Goal: Task Accomplishment & Management: Complete application form

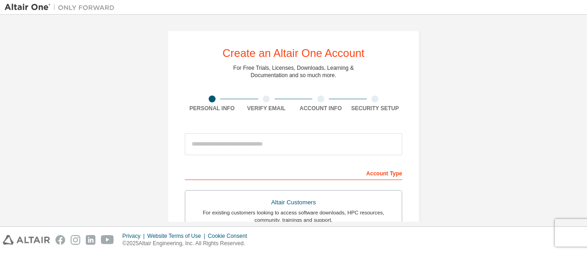
click at [321, 170] on div "Account Type" at bounding box center [293, 172] width 217 height 15
click at [358, 175] on div "Account Type" at bounding box center [293, 172] width 217 height 15
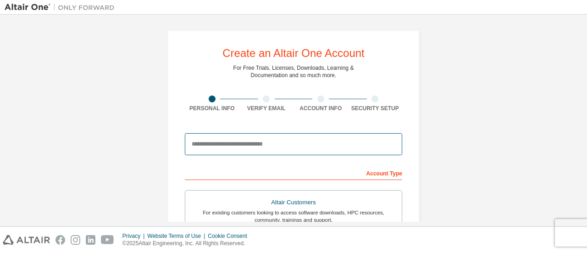
click at [220, 148] on input "email" at bounding box center [293, 144] width 217 height 22
type input "**********"
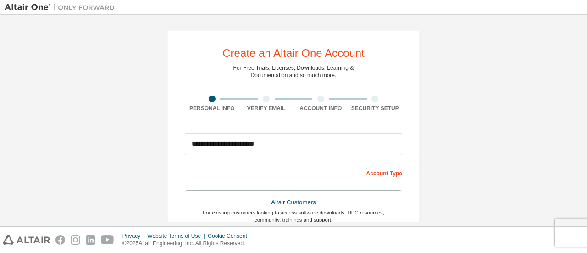
click at [279, 170] on div "Account Type" at bounding box center [293, 172] width 217 height 15
click at [365, 175] on div "Account Type" at bounding box center [293, 172] width 217 height 15
click at [370, 174] on div "Account Type" at bounding box center [293, 172] width 217 height 15
click at [379, 175] on div "Account Type" at bounding box center [293, 172] width 217 height 15
click at [386, 174] on div "Account Type" at bounding box center [293, 172] width 217 height 15
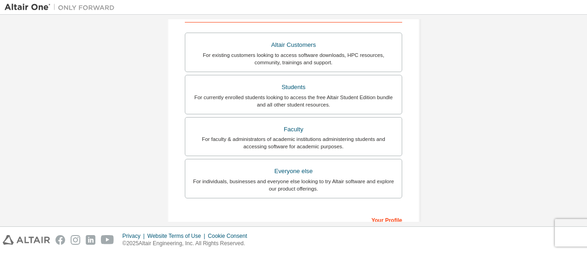
scroll to position [138, 0]
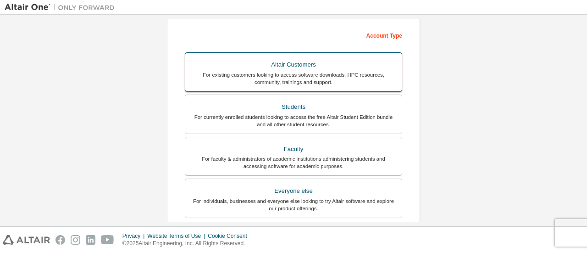
click at [294, 116] on div "For currently enrolled students looking to access the free Altair Student Editi…" at bounding box center [293, 120] width 205 height 15
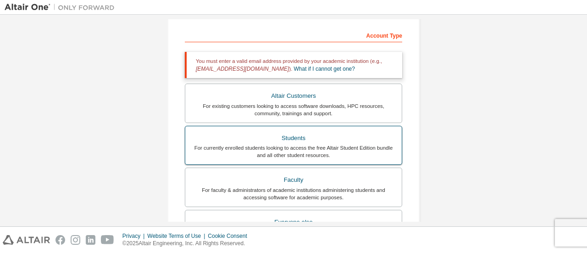
click at [277, 142] on div "Students" at bounding box center [293, 138] width 205 height 13
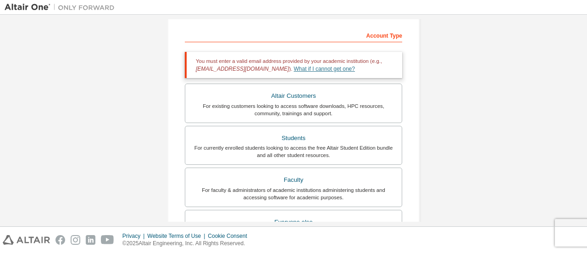
click at [306, 70] on link "What if I cannot get one?" at bounding box center [324, 69] width 61 height 6
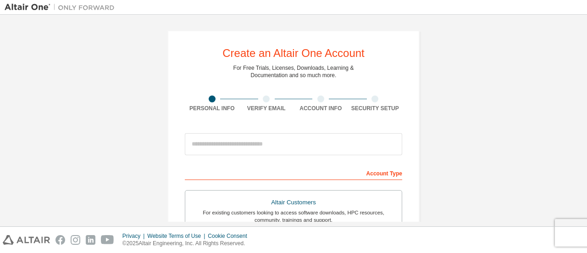
click at [215, 95] on div at bounding box center [212, 98] width 55 height 7
click at [260, 96] on div at bounding box center [266, 98] width 55 height 7
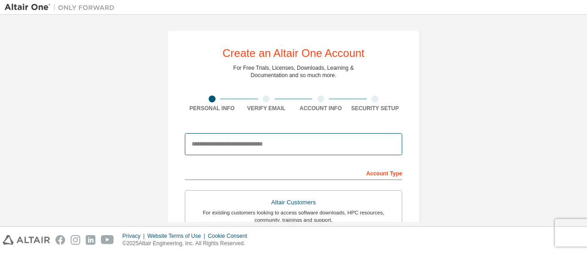
click at [214, 145] on input "email" at bounding box center [293, 144] width 217 height 22
type input "*"
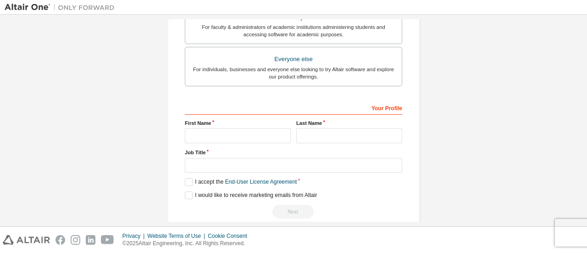
scroll to position [275, 0]
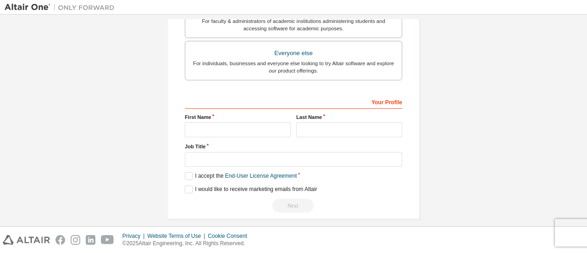
type input "**********"
click at [302, 105] on div "Your Profile" at bounding box center [293, 101] width 217 height 15
click at [247, 122] on input "text" at bounding box center [238, 129] width 106 height 15
type input "******"
drag, startPoint x: 349, startPoint y: 123, endPoint x: 345, endPoint y: 134, distance: 11.6
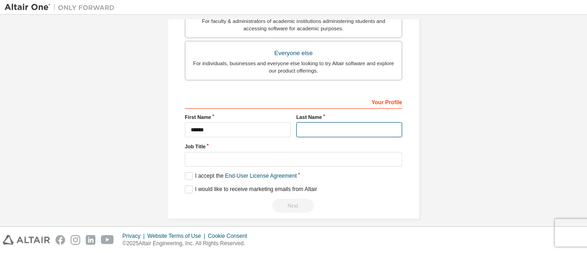
click at [346, 131] on input "text" at bounding box center [349, 129] width 106 height 15
type input "*******"
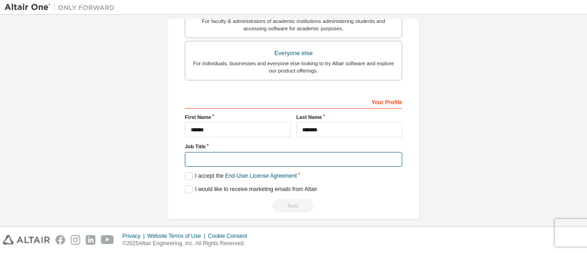
click at [262, 158] on input "text" at bounding box center [293, 159] width 217 height 15
type input "*******"
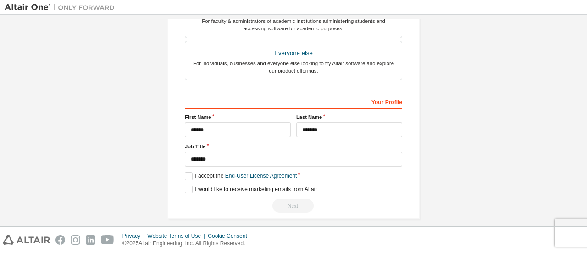
drag, startPoint x: 312, startPoint y: 247, endPoint x: 315, endPoint y: 238, distance: 9.7
click at [315, 241] on div "Privacy Website Terms of Use Cookie Consent © 2025 Altair Engineering, Inc. All…" at bounding box center [293, 240] width 587 height 26
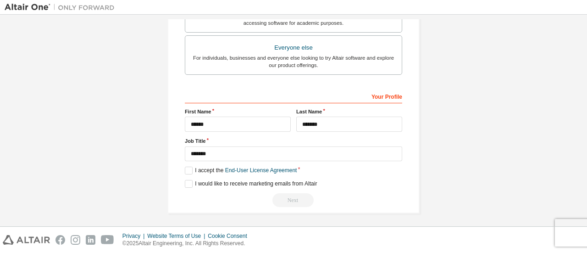
click at [303, 195] on div "Next" at bounding box center [293, 200] width 217 height 14
click at [281, 167] on link "End-User License Agreement" at bounding box center [261, 170] width 72 height 6
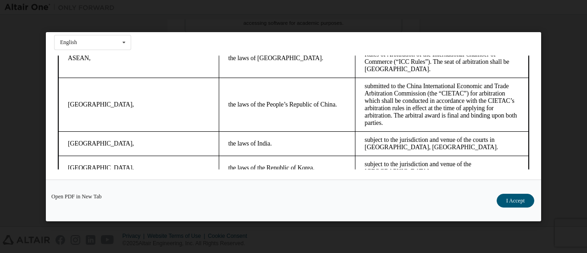
scroll to position [2595, 0]
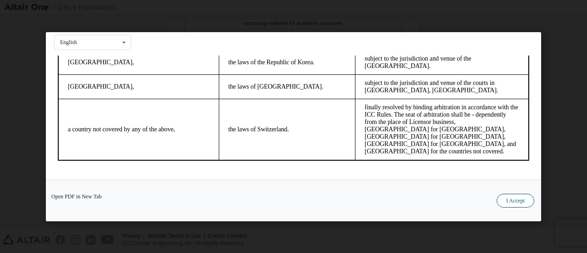
click at [518, 200] on button "I Accept" at bounding box center [516, 200] width 38 height 14
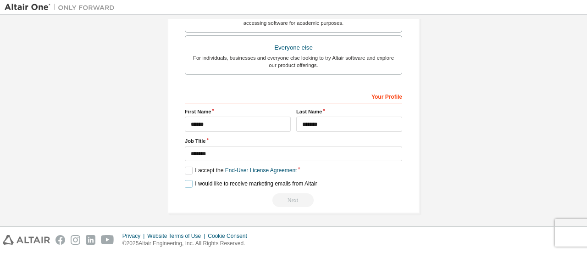
click at [300, 183] on label "I would like to receive marketing emails from Altair" at bounding box center [251, 184] width 132 height 8
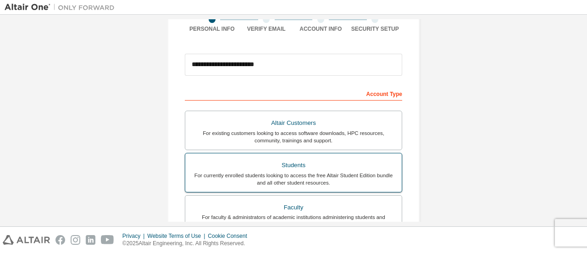
scroll to position [92, 0]
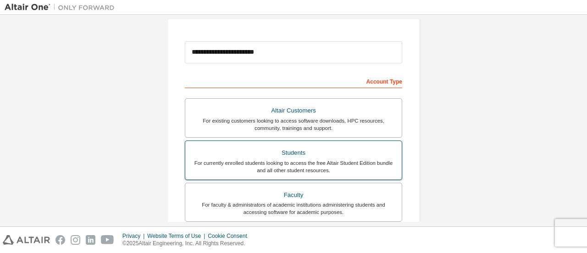
click at [294, 169] on div "For currently enrolled students looking to access the free Altair Student Editi…" at bounding box center [293, 166] width 205 height 15
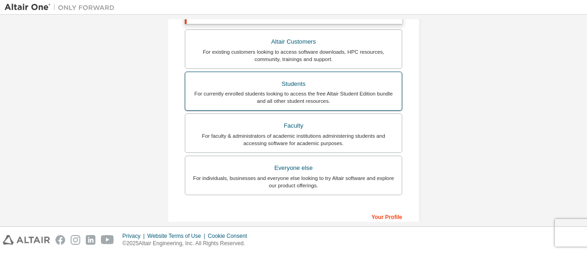
scroll to position [229, 0]
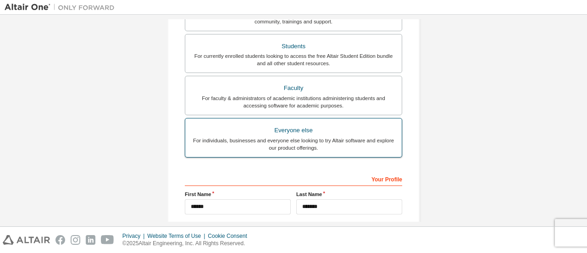
click at [311, 142] on div "For individuals, businesses and everyone else looking to try Altair software an…" at bounding box center [293, 144] width 205 height 15
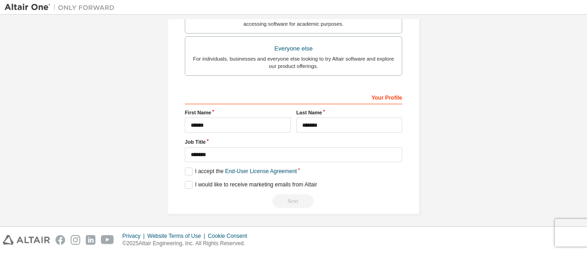
scroll to position [281, 0]
click at [190, 169] on label "I accept the End-User License Agreement" at bounding box center [241, 170] width 112 height 8
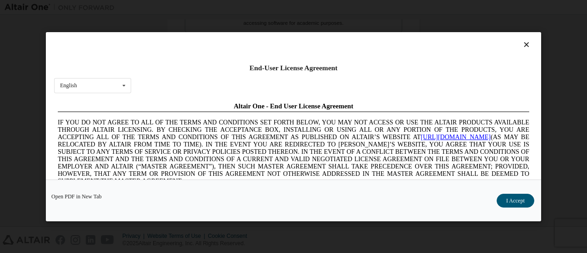
scroll to position [0, 0]
click at [506, 200] on button "I Accept" at bounding box center [516, 200] width 38 height 14
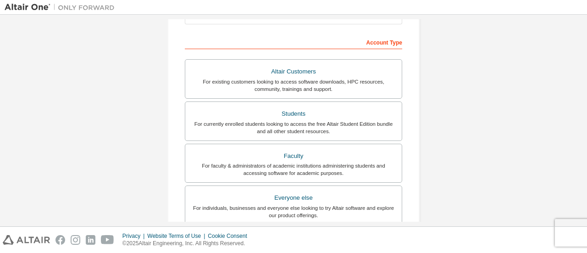
scroll to position [97, 0]
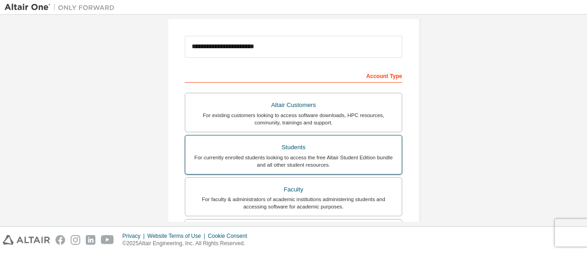
click at [361, 161] on div "For currently enrolled students looking to access the free Altair Student Editi…" at bounding box center [293, 161] width 205 height 15
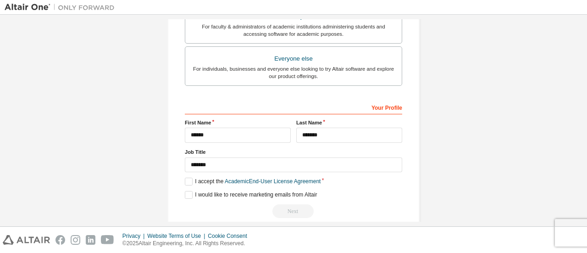
scroll to position [312, 0]
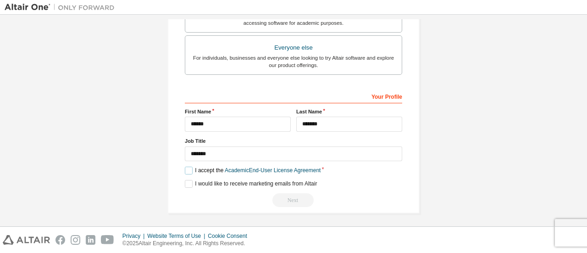
click at [186, 171] on label "I accept the Academic End-User License Agreement" at bounding box center [253, 170] width 136 height 8
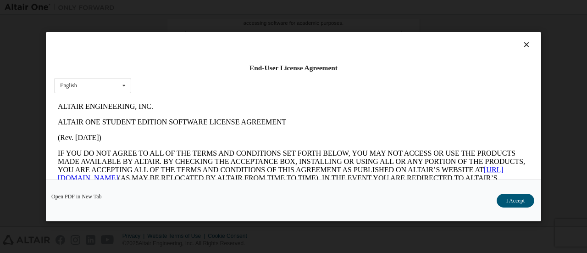
scroll to position [0, 0]
click at [513, 197] on button "I Accept" at bounding box center [516, 200] width 38 height 14
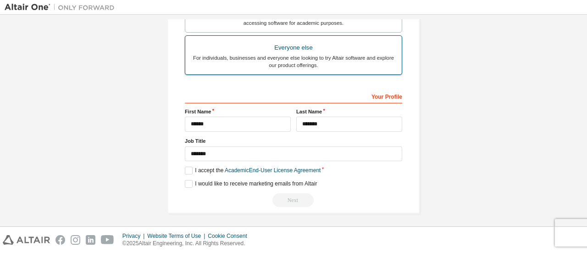
click at [296, 45] on div "Everyone else" at bounding box center [293, 47] width 205 height 13
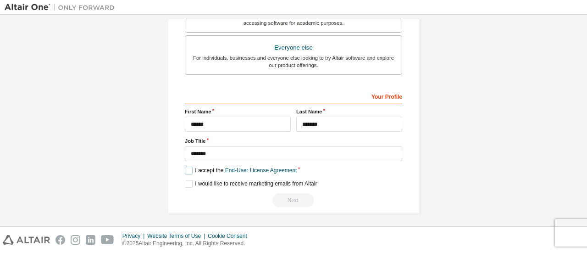
click at [185, 166] on label "I accept the End-User License Agreement" at bounding box center [241, 170] width 112 height 8
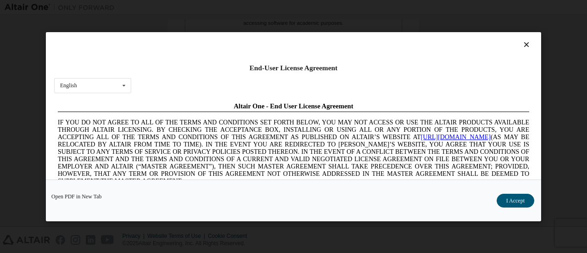
scroll to position [0, 0]
click at [513, 202] on button "I Accept" at bounding box center [516, 200] width 38 height 14
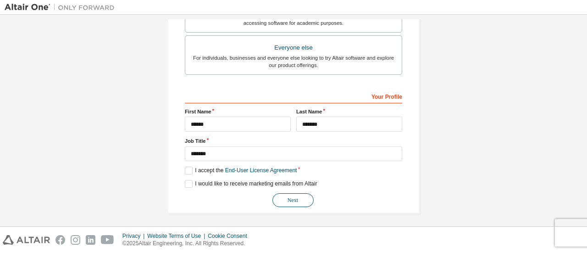
click at [282, 201] on button "Next" at bounding box center [292, 200] width 41 height 14
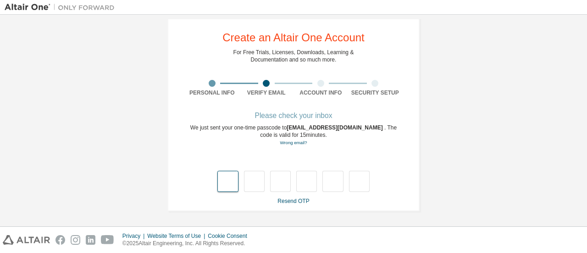
type input "*"
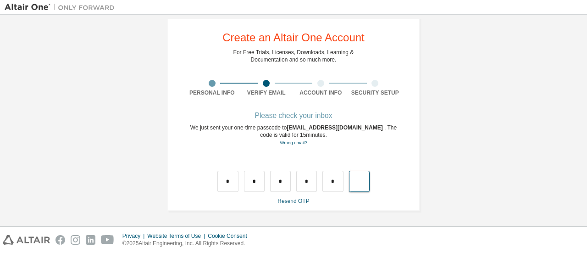
type input "*"
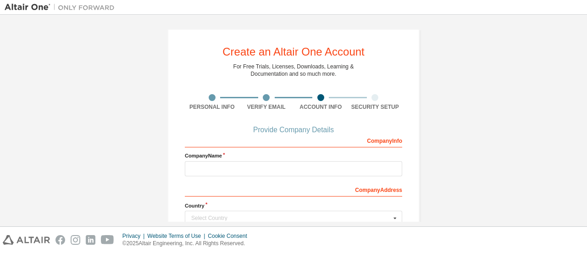
scroll to position [0, 0]
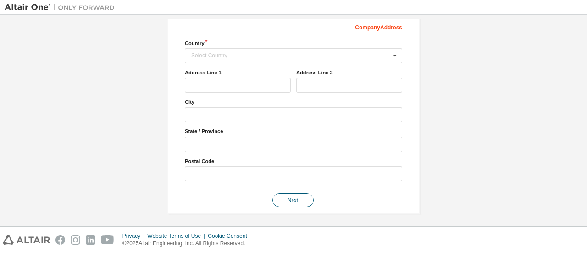
click at [279, 199] on button "Next" at bounding box center [292, 200] width 41 height 14
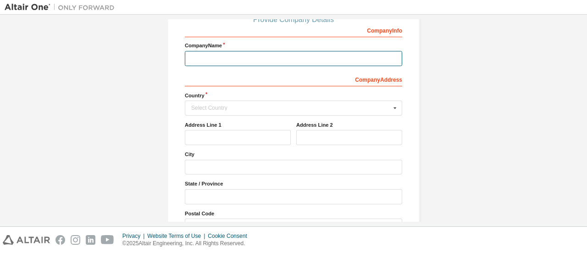
scroll to position [138, 0]
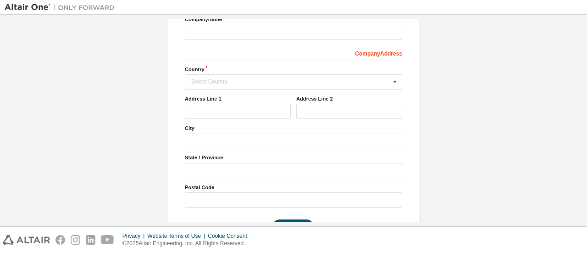
click at [210, 55] on div "Company Address" at bounding box center [293, 52] width 217 height 15
click at [212, 79] on div "Select Country" at bounding box center [291, 82] width 200 height 6
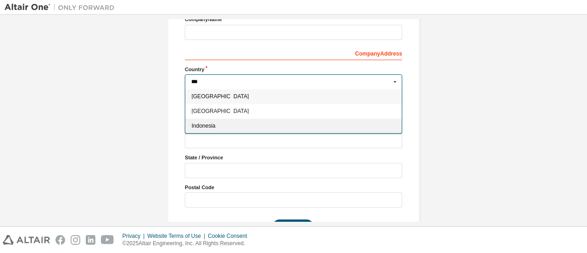
type input "***"
click at [207, 127] on span "Indonesia" at bounding box center [294, 126] width 204 height 6
type input "***"
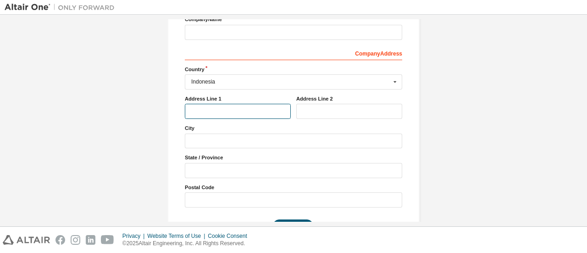
click at [208, 111] on input "text" at bounding box center [238, 111] width 106 height 15
type input "*"
drag, startPoint x: 207, startPoint y: 112, endPoint x: 175, endPoint y: 112, distance: 31.7
click at [175, 112] on div "Create an Altair One Account For Free Trials, Licenses, Downloads, Learning & D…" at bounding box center [293, 66] width 252 height 347
type input "*"
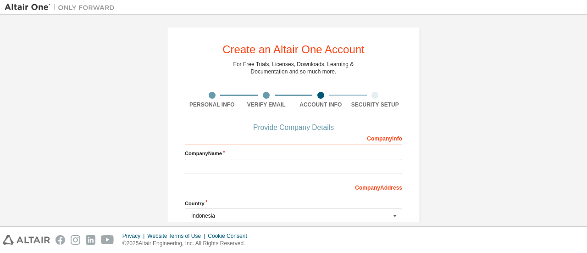
scroll to position [0, 0]
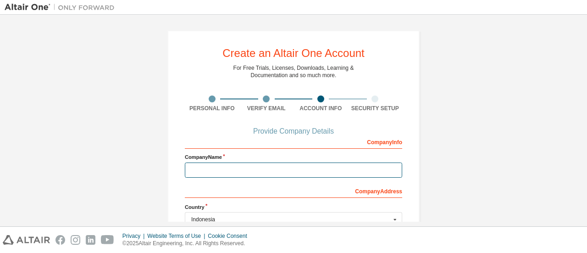
click at [223, 170] on input "text" at bounding box center [293, 169] width 217 height 15
type input "*******"
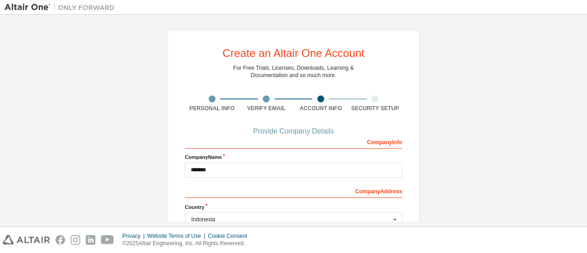
click at [453, 161] on div "Create an Altair One Account For Free Trials, Licenses, Downloads, Learning & D…" at bounding box center [294, 203] width 578 height 369
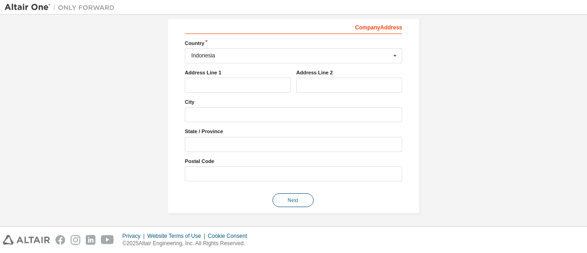
click at [307, 200] on button "Next" at bounding box center [292, 200] width 41 height 14
